Goal: Complete application form: Complete application form

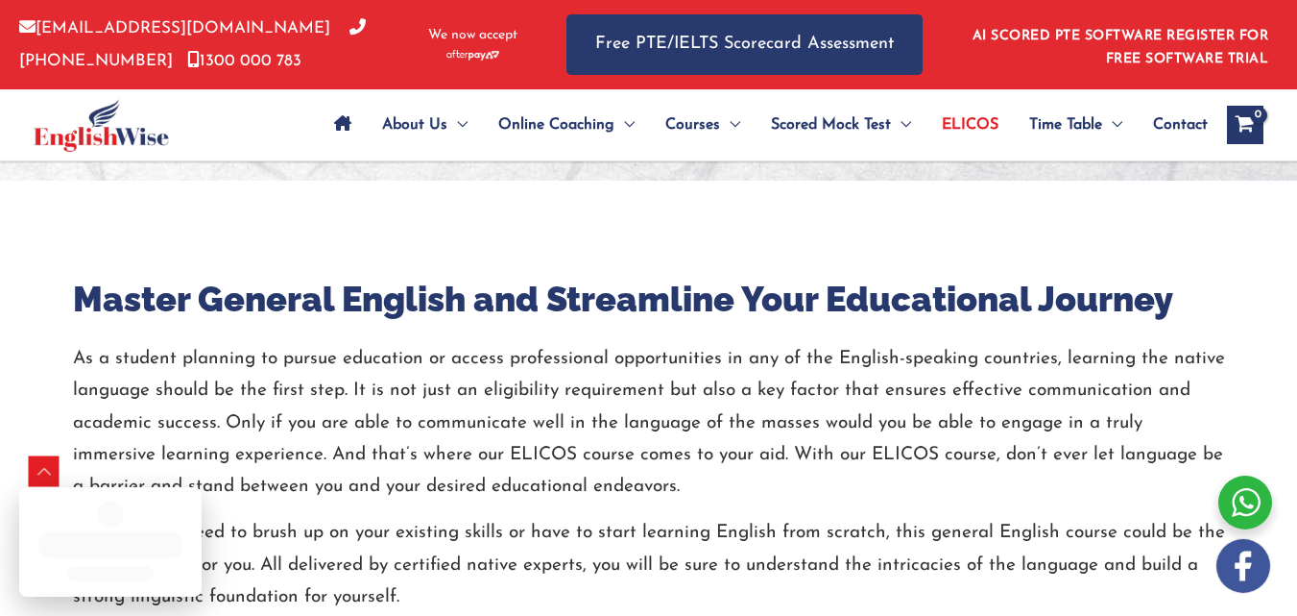
scroll to position [678, 0]
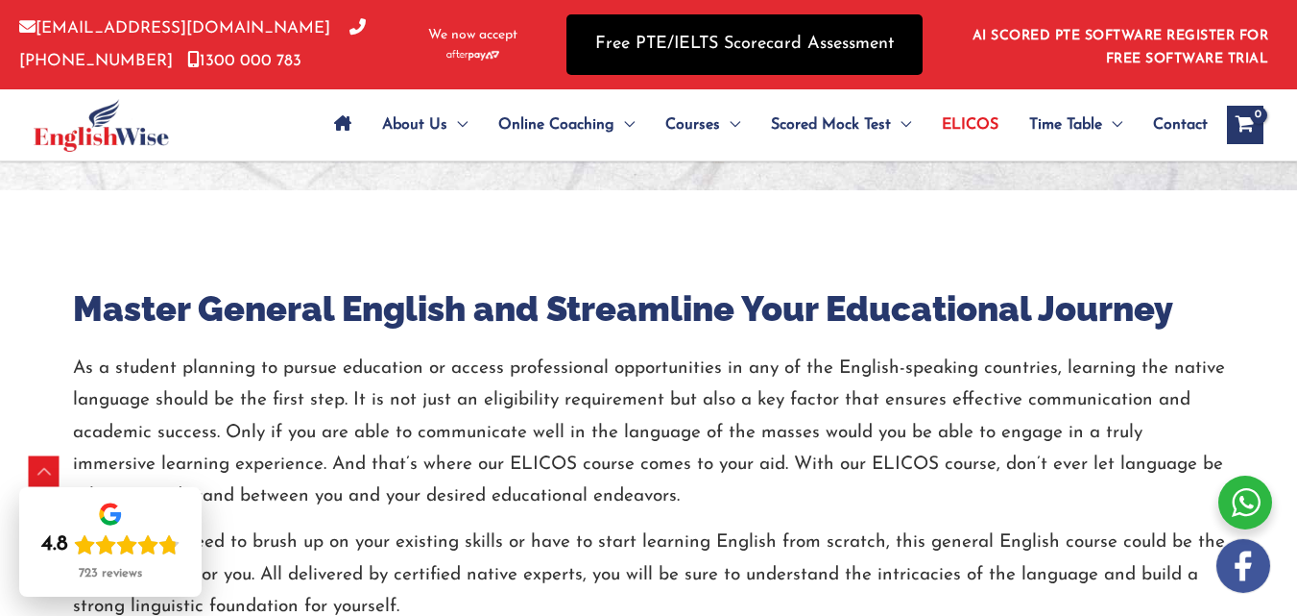
click at [708, 42] on link "Free PTE/IELTS Scorecard Assessment" at bounding box center [745, 44] width 356 height 61
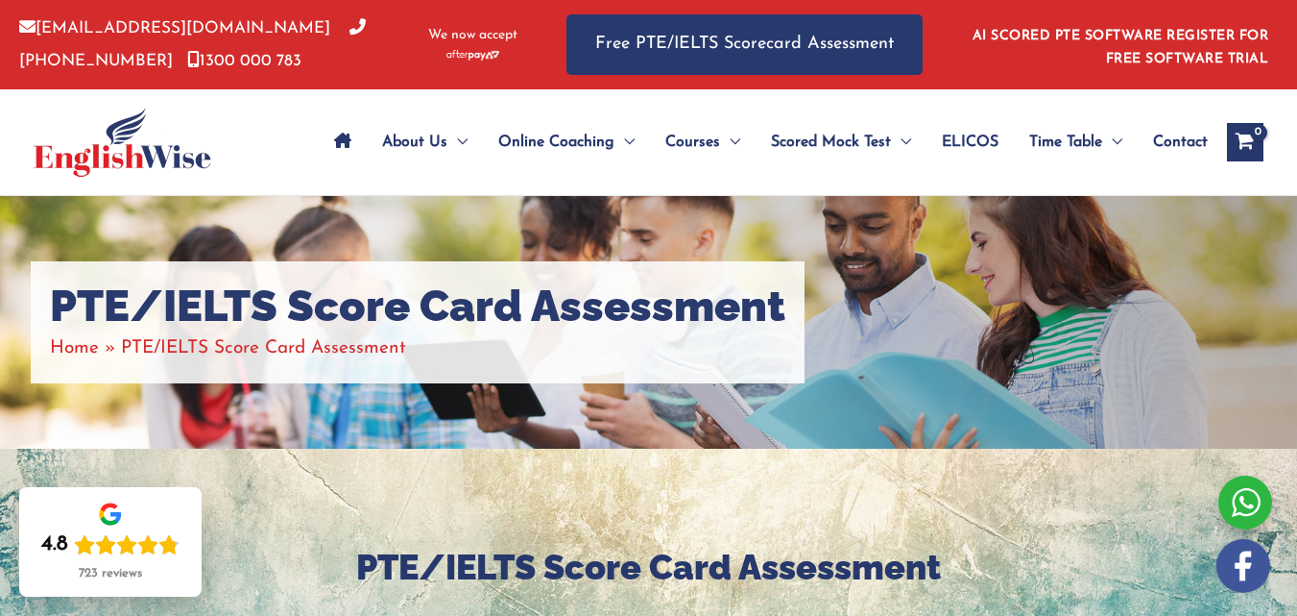
click at [971, 137] on span "ELICOS" at bounding box center [970, 142] width 57 height 67
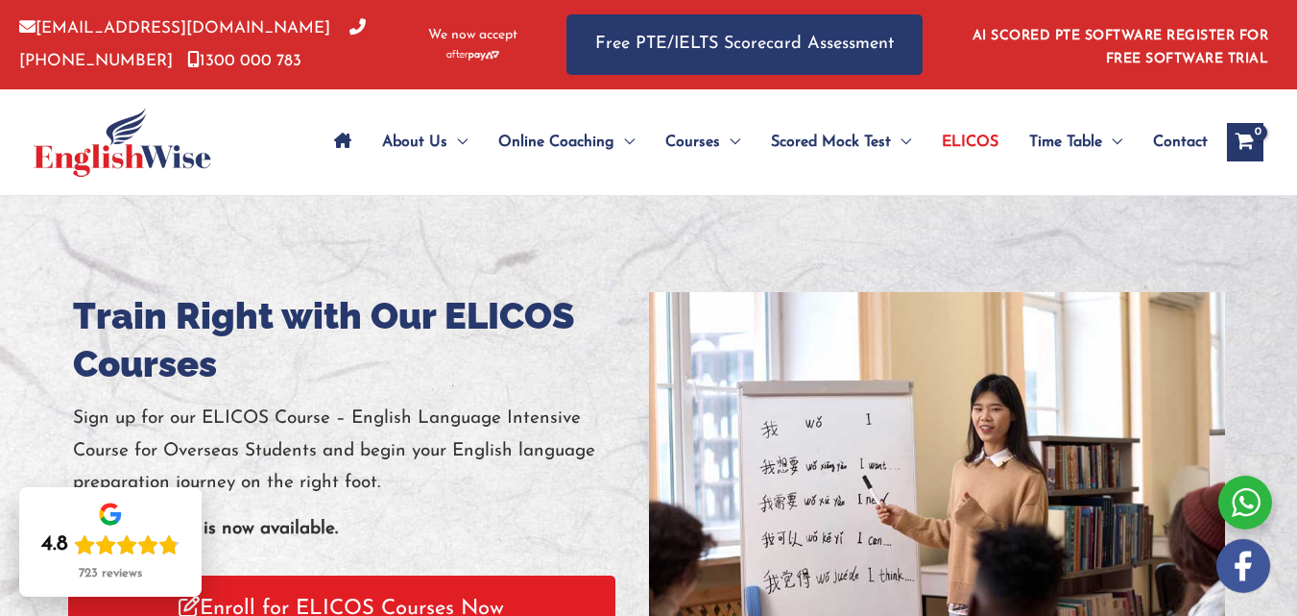
scroll to position [38, 0]
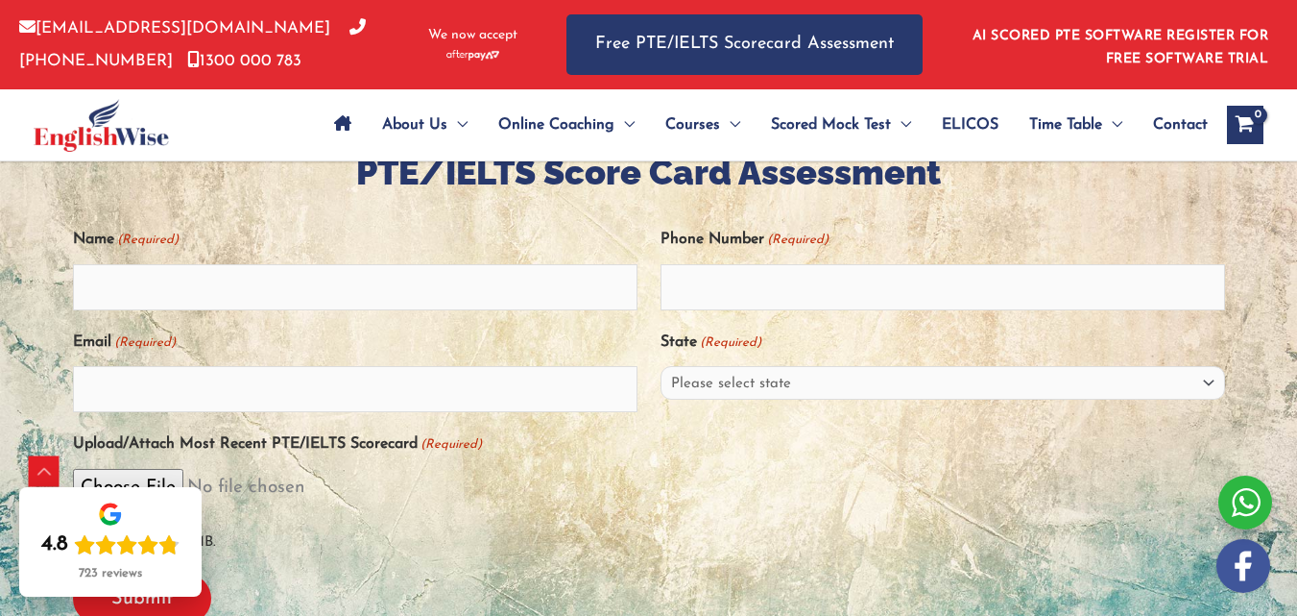
scroll to position [392, 0]
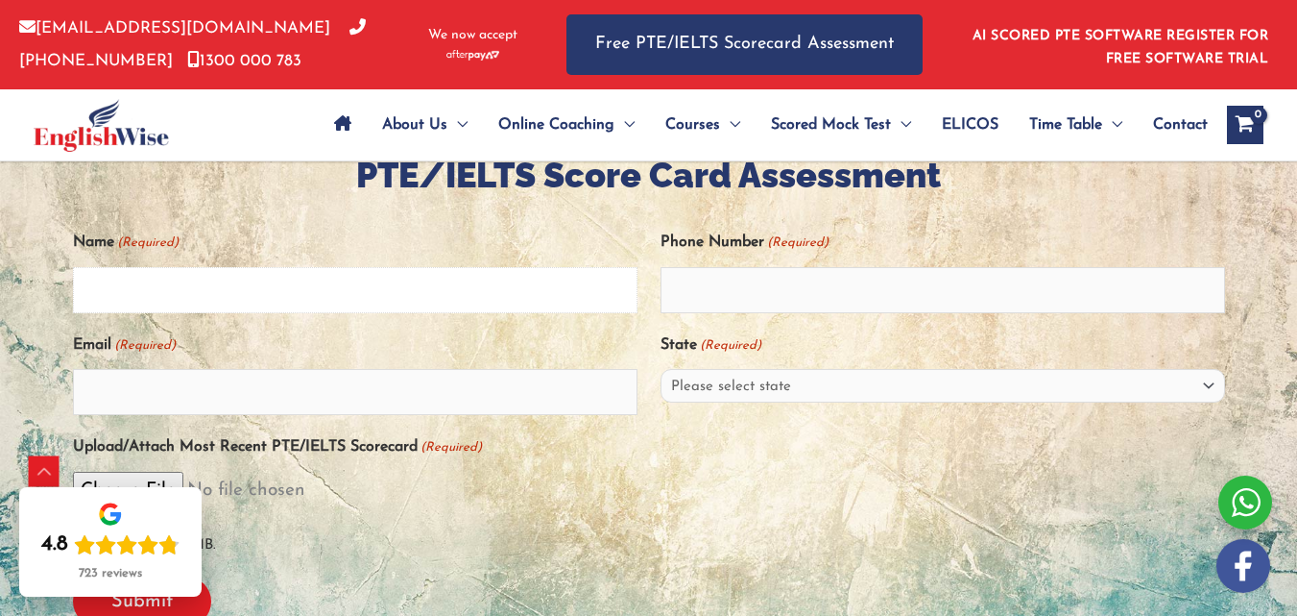
click at [374, 297] on input "Name (Required)" at bounding box center [355, 290] width 565 height 46
type input "z"
click at [373, 297] on input "Name (Required)" at bounding box center [355, 290] width 565 height 46
click at [203, 301] on input "Name (Required)" at bounding box center [355, 290] width 565 height 46
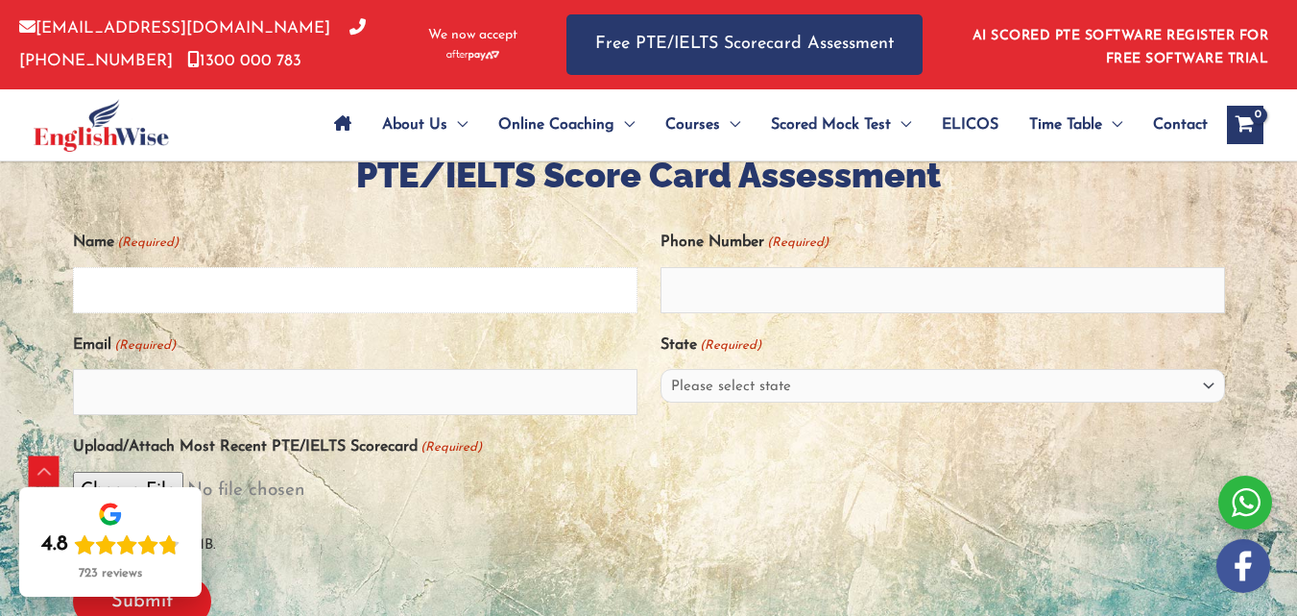
type input "z"
type input "ZESHANRASHEED"
type input "03074688996"
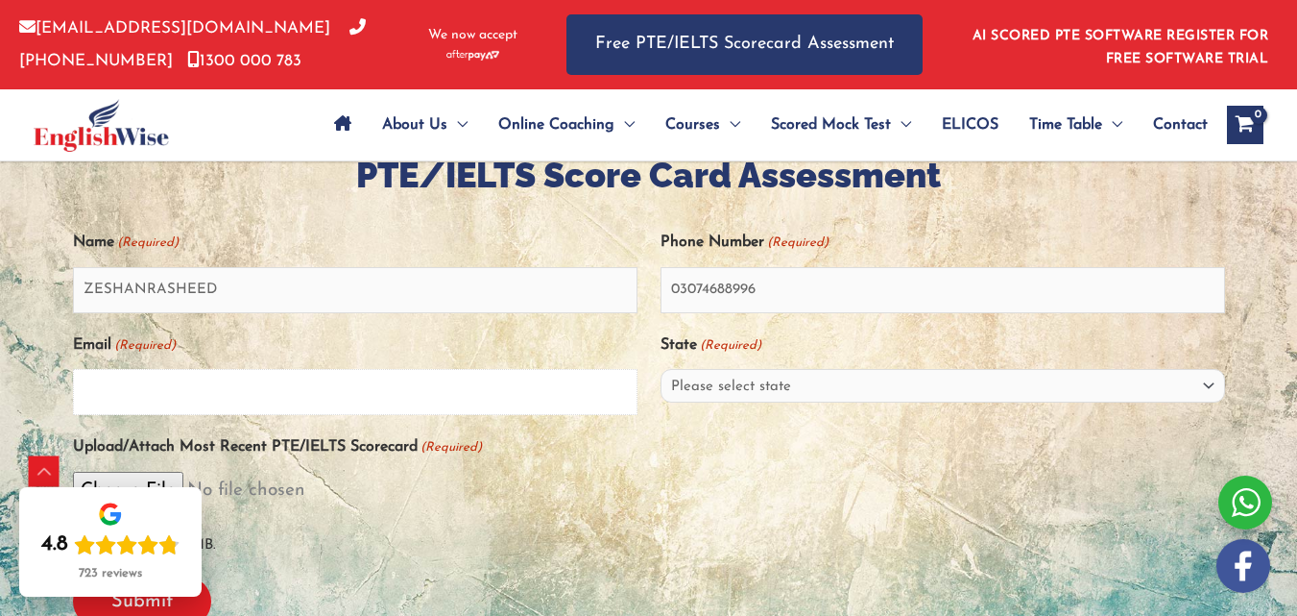
type input "a"
type input "Advranazeshan@gmail.com"
click at [767, 395] on select "Please select state New South Wales (NSW) Victoria (VIC) Queensland (QLD) South…" at bounding box center [943, 386] width 565 height 34
select select "Queensland (QLD)"
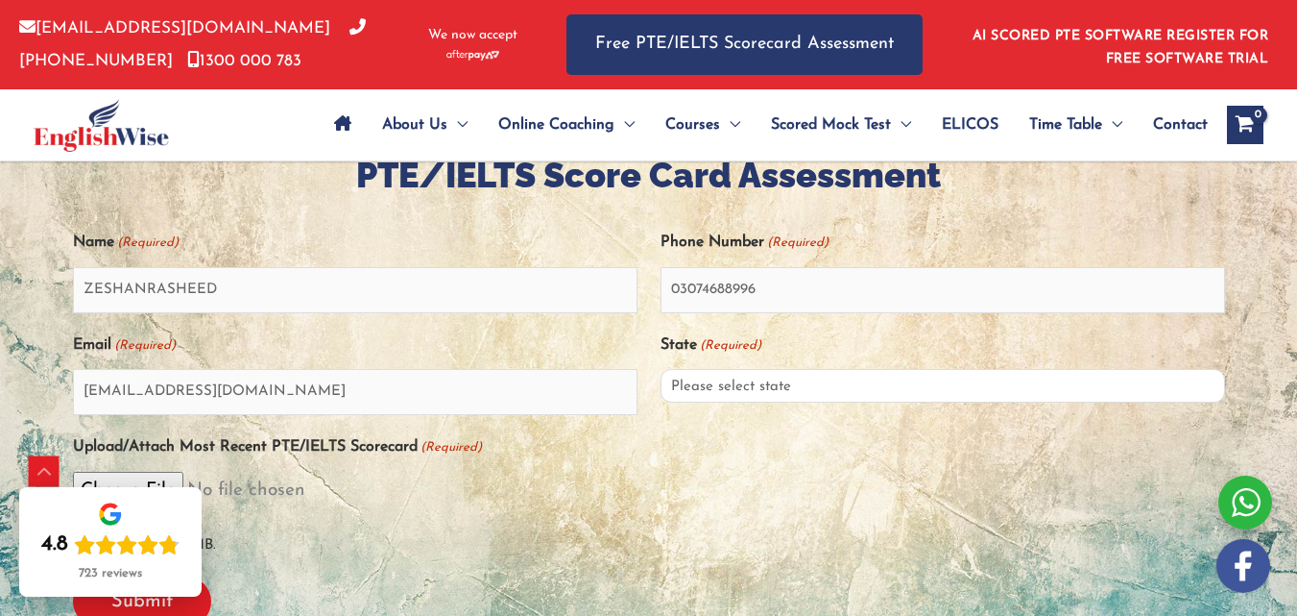
click at [661, 379] on select "Please select state New South Wales (NSW) Victoria (VIC) Queensland (QLD) South…" at bounding box center [943, 386] width 565 height 34
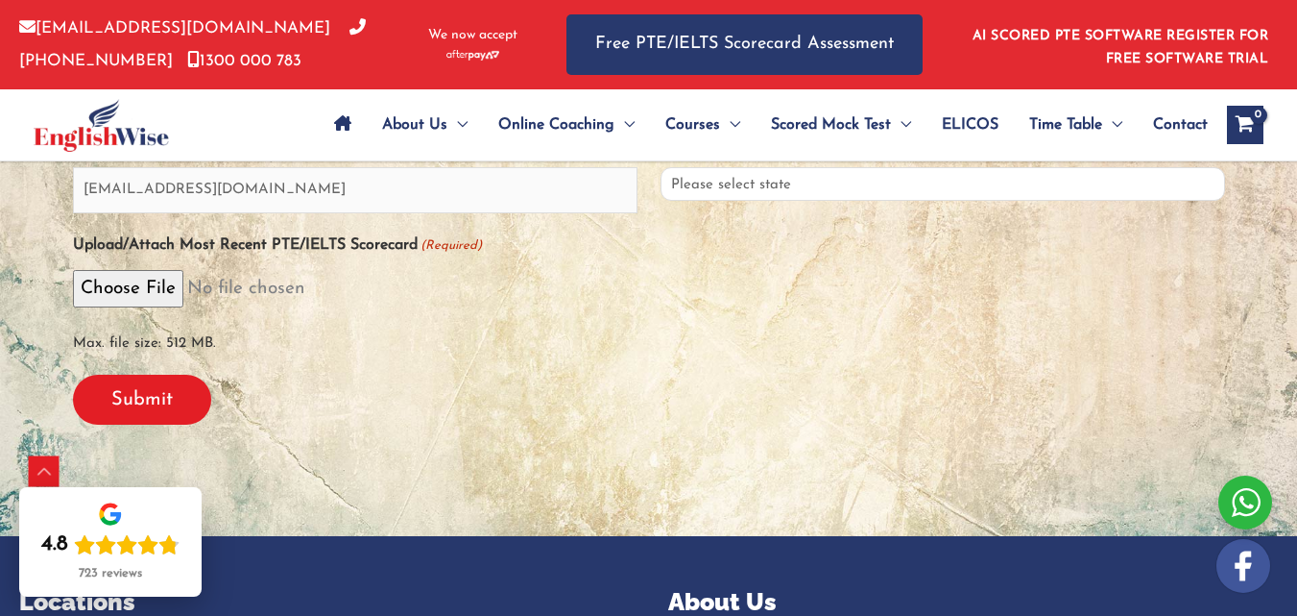
scroll to position [596, 0]
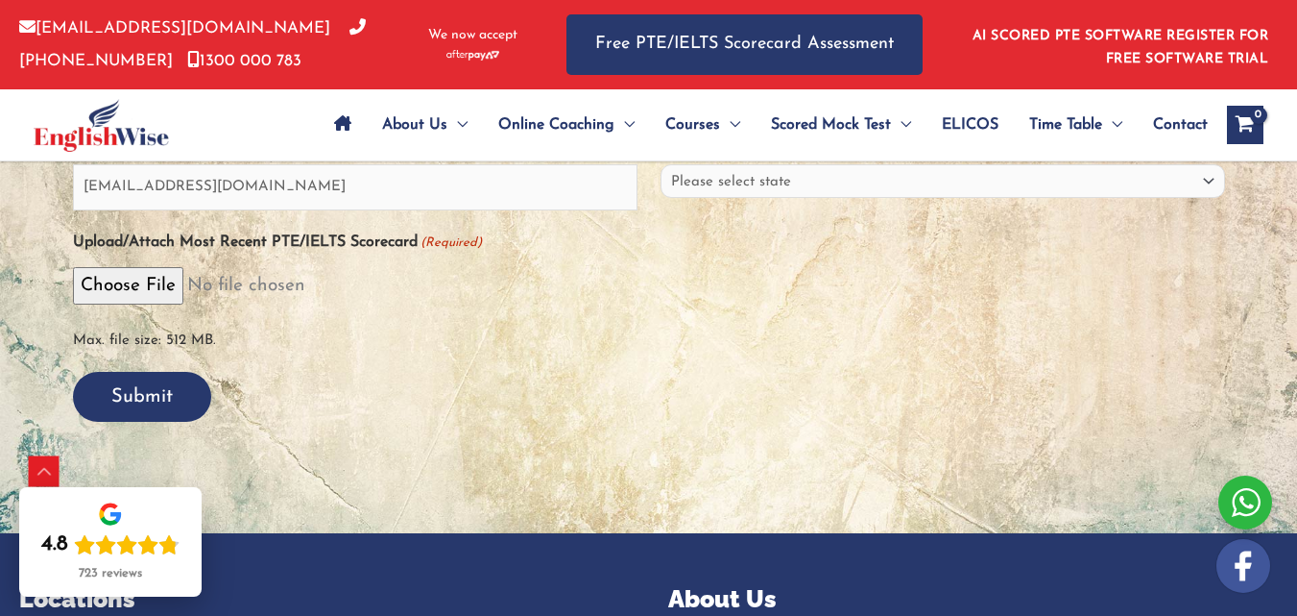
click at [166, 416] on input "Submit" at bounding box center [142, 397] width 138 height 50
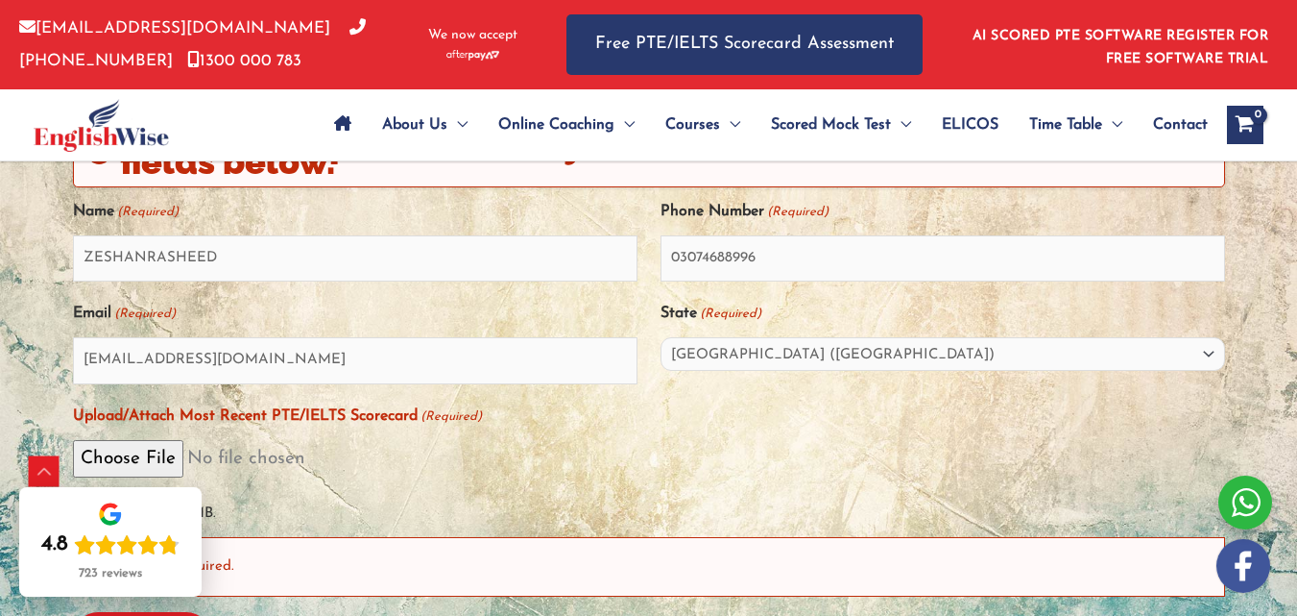
scroll to position [0, 0]
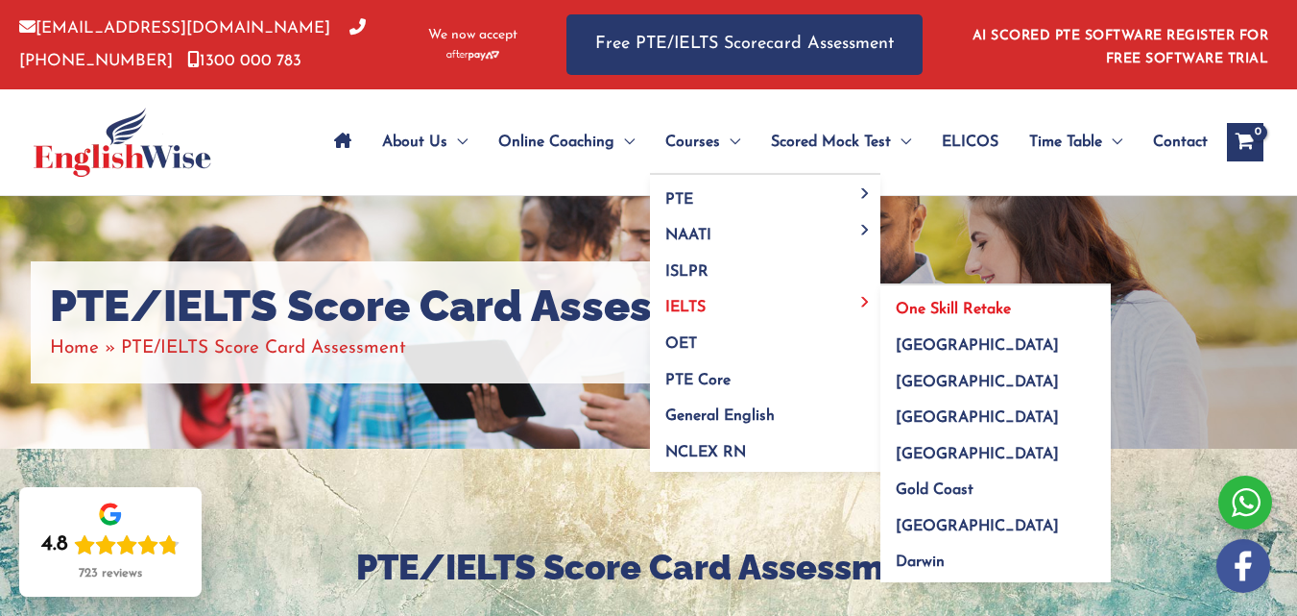
click at [964, 312] on span "One Skill Retake" at bounding box center [953, 309] width 115 height 15
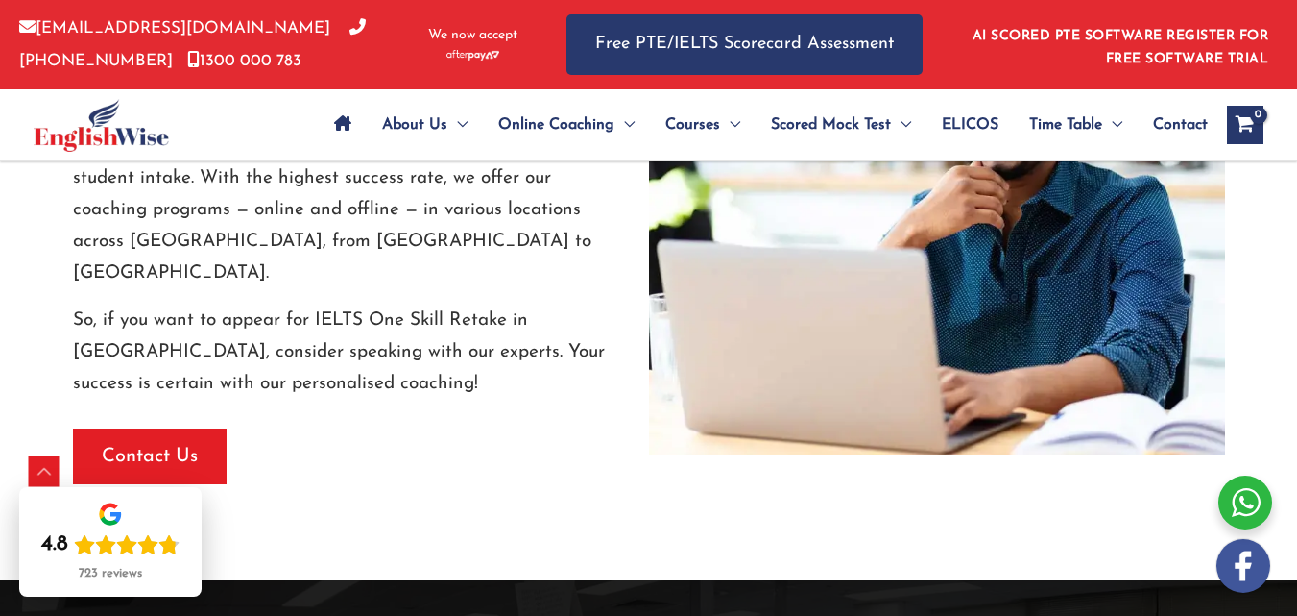
scroll to position [3005, 0]
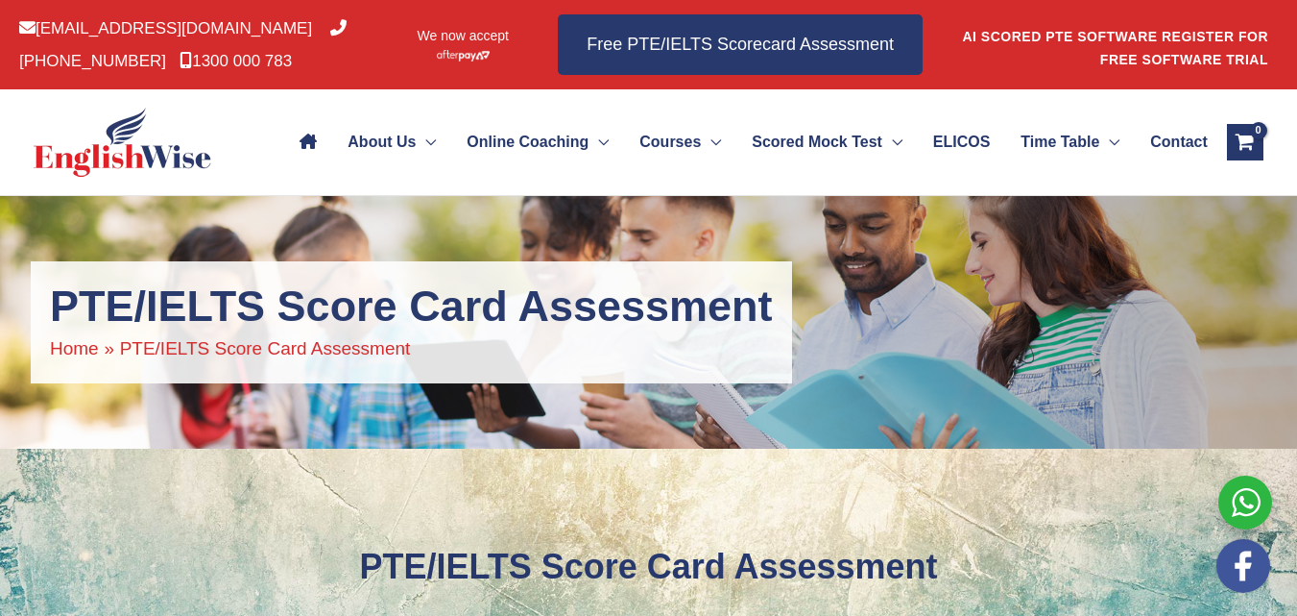
select select "[GEOGRAPHIC_DATA] ([GEOGRAPHIC_DATA])"
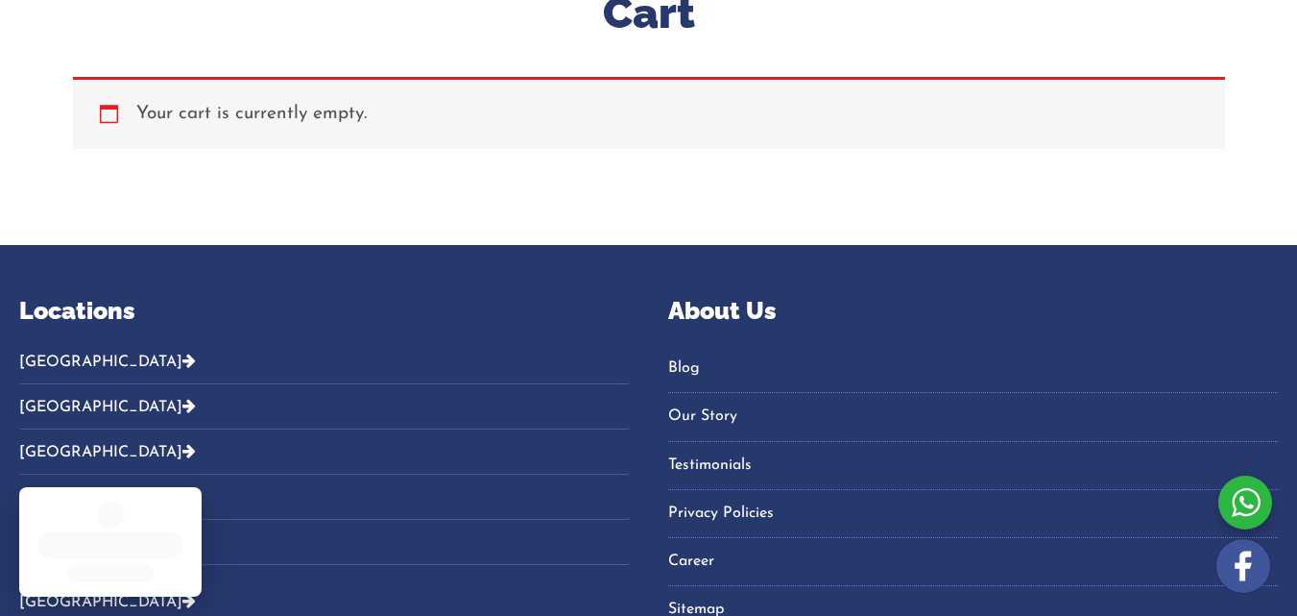
scroll to position [307, 0]
